Goal: Navigation & Orientation: Find specific page/section

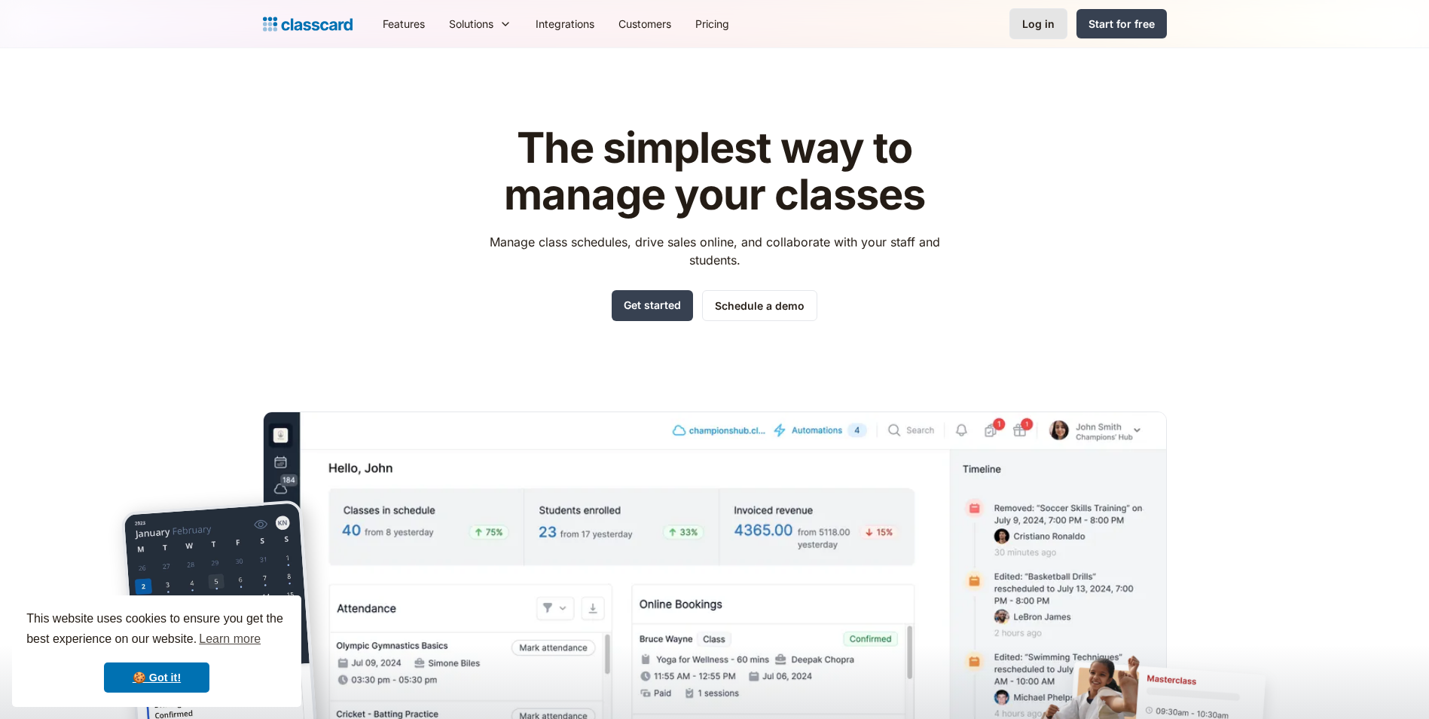
click at [1045, 32] on link "Log in" at bounding box center [1039, 23] width 58 height 31
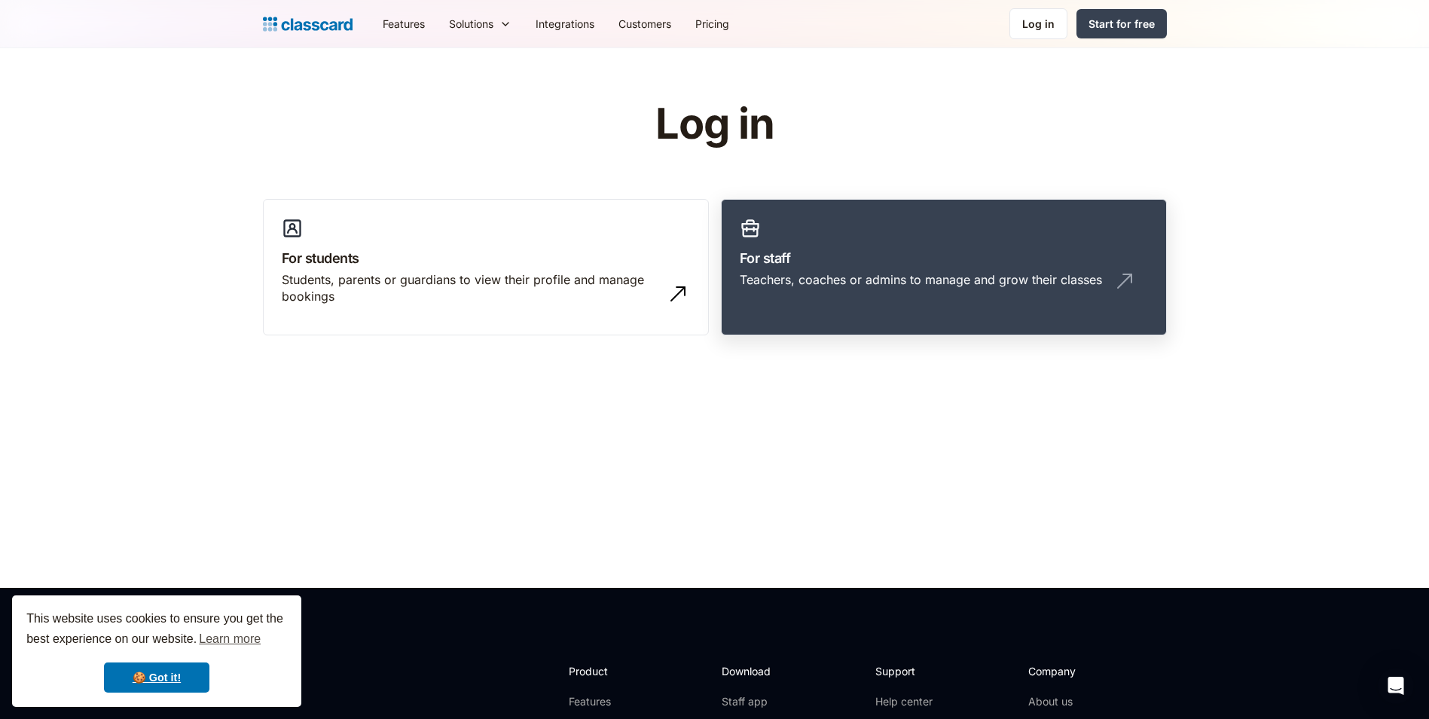
click at [918, 275] on div "Teachers, coaches or admins to manage and grow their classes" at bounding box center [921, 279] width 362 height 17
